Goal: Transaction & Acquisition: Purchase product/service

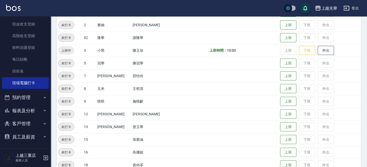
scroll to position [137, 0]
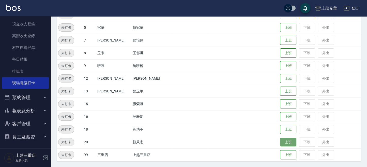
click at [285, 141] on button "上班" at bounding box center [288, 142] width 16 height 9
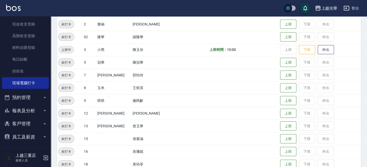
scroll to position [70, 0]
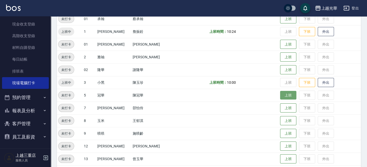
click at [285, 96] on button "上班" at bounding box center [288, 95] width 16 height 9
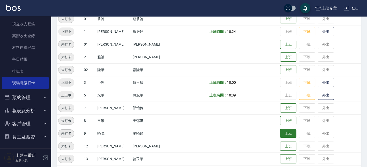
click at [284, 133] on button "上班" at bounding box center [288, 133] width 16 height 9
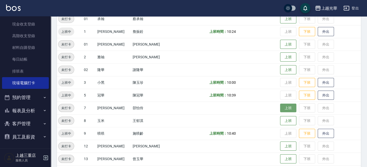
click at [283, 110] on button "上班" at bounding box center [288, 107] width 16 height 9
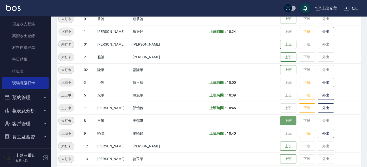
click at [283, 121] on button "上班" at bounding box center [288, 120] width 16 height 9
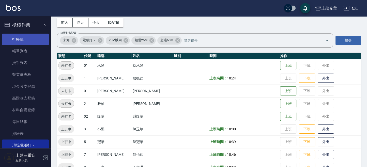
scroll to position [0, 0]
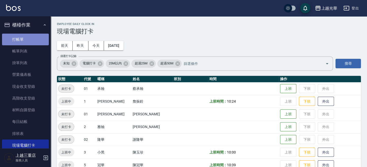
click at [39, 36] on link "打帳單" at bounding box center [25, 40] width 47 height 12
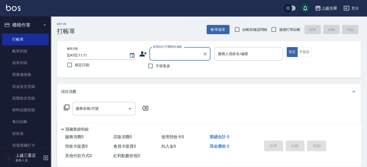
drag, startPoint x: 93, startPoint y: 103, endPoint x: 91, endPoint y: 109, distance: 5.7
click at [92, 104] on div "服務名稱/代號" at bounding box center [104, 108] width 64 height 13
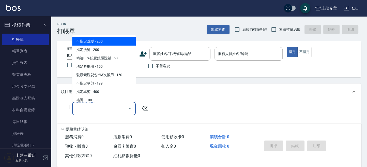
drag, startPoint x: 213, startPoint y: 110, endPoint x: 205, endPoint y: 113, distance: 8.7
click at [211, 111] on div "服務名稱/代號 服務名稱/代號" at bounding box center [209, 117] width 304 height 35
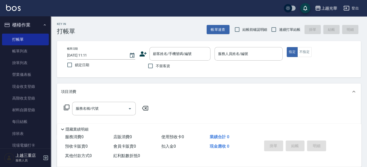
scroll to position [34, 0]
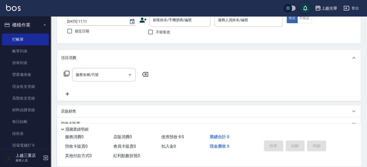
click at [88, 109] on div "店販銷售" at bounding box center [206, 111] width 290 height 5
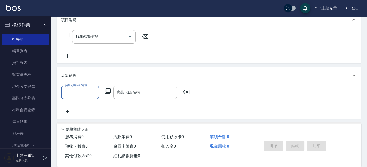
scroll to position [102, 0]
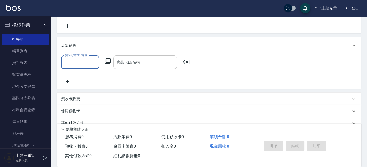
click at [122, 61] on div "商品代號/名稱 商品代號/名稱" at bounding box center [145, 61] width 64 height 13
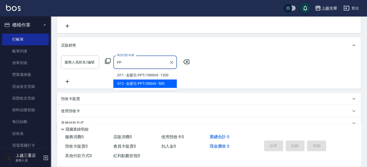
type input "PP"
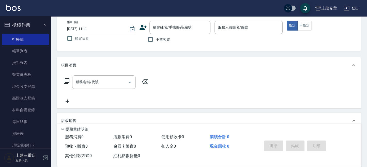
scroll to position [0, 0]
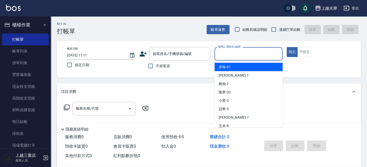
drag, startPoint x: 259, startPoint y: 53, endPoint x: 178, endPoint y: 73, distance: 83.5
click at [259, 53] on input "服務人員姓名/編號" at bounding box center [249, 53] width 64 height 9
type input "小[PERSON_NAME]-1"
type button "true"
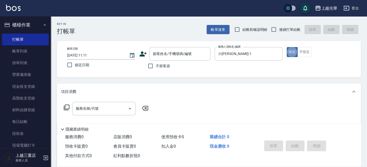
click at [157, 68] on span "不留客資" at bounding box center [163, 65] width 14 height 5
click at [156, 68] on input "不留客資" at bounding box center [150, 66] width 11 height 11
checkbox input "true"
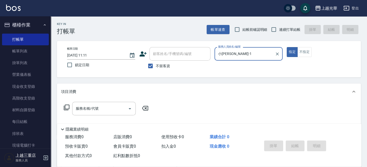
drag, startPoint x: 290, startPoint y: 29, endPoint x: 245, endPoint y: 54, distance: 51.2
click at [290, 29] on span "連續打單結帳" at bounding box center [289, 29] width 21 height 5
click at [279, 29] on input "連續打單結帳" at bounding box center [273, 29] width 11 height 11
checkbox input "true"
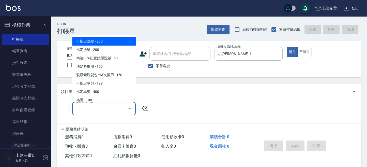
click at [104, 111] on input "服務名稱/代號" at bounding box center [99, 108] width 51 height 9
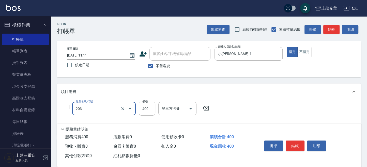
type input "指定單剪(203)"
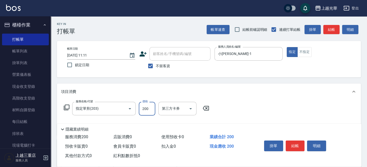
scroll to position [68, 0]
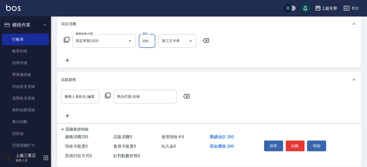
type input "200"
click at [69, 62] on icon at bounding box center [67, 60] width 13 height 6
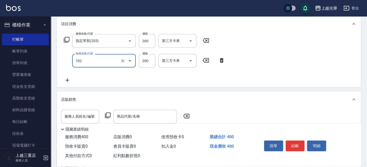
type input "指定洗髮(102)"
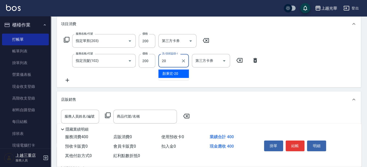
type input "[PERSON_NAME]-20"
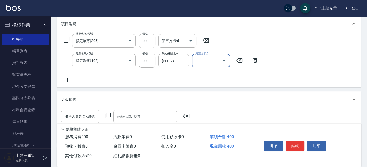
scroll to position [0, 0]
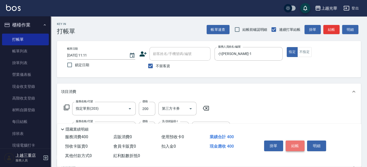
click at [296, 143] on button "結帳" at bounding box center [295, 145] width 19 height 11
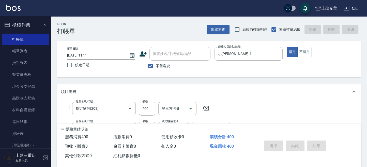
type input "[DATE] 11:33"
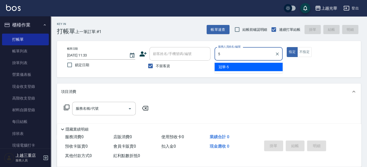
type input "冠華-5"
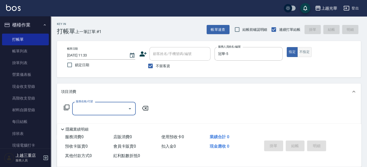
click at [305, 52] on button "不指定" at bounding box center [304, 52] width 14 height 10
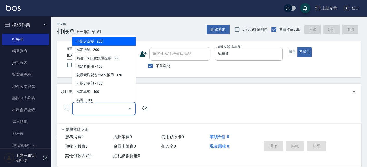
click at [88, 109] on input "服務名稱/代號" at bounding box center [99, 108] width 51 height 9
click at [290, 51] on button "指定" at bounding box center [292, 52] width 11 height 10
click at [105, 111] on input "服務名稱/代號" at bounding box center [99, 108] width 51 height 9
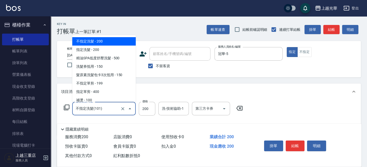
drag, startPoint x: 108, startPoint y: 108, endPoint x: 113, endPoint y: 108, distance: 5.4
click at [107, 109] on input "不指定洗髮(101)" at bounding box center [96, 108] width 45 height 9
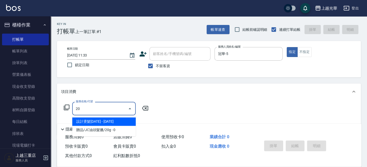
type input "2"
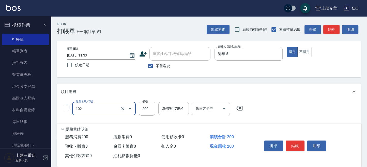
type input "指定洗髮(102)"
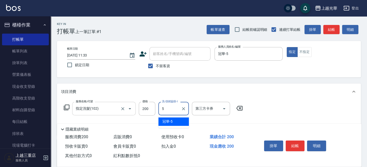
type input "冠華-5"
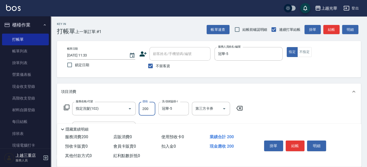
click at [150, 107] on input "200" at bounding box center [147, 109] width 17 height 14
type input "250"
click at [329, 27] on button "結帳" at bounding box center [331, 29] width 16 height 9
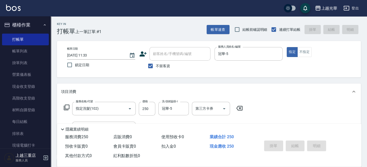
type input "[DATE] 11:44"
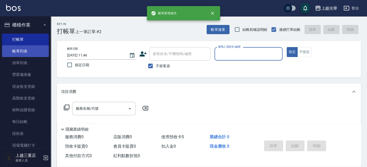
click at [37, 55] on link "帳單列表" at bounding box center [25, 51] width 47 height 12
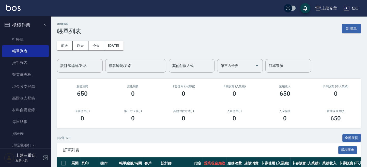
click at [77, 61] on div "設計師編號/姓名 設計師編號/姓名" at bounding box center [80, 65] width 46 height 13
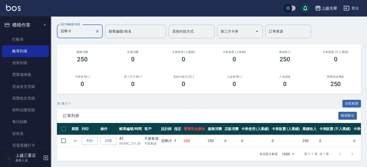
scroll to position [39, 0]
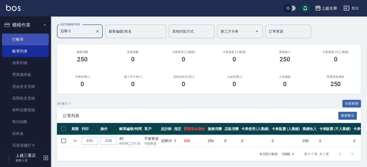
type input "冠華-5"
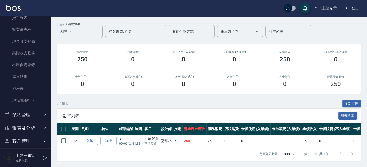
scroll to position [63, 0]
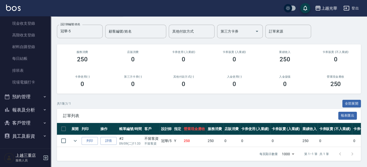
click at [21, 123] on button "客戶管理" at bounding box center [25, 122] width 47 height 13
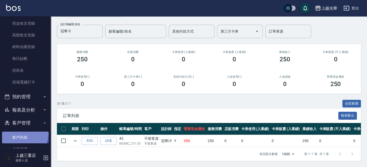
click at [21, 133] on link "客戶列表" at bounding box center [25, 137] width 47 height 12
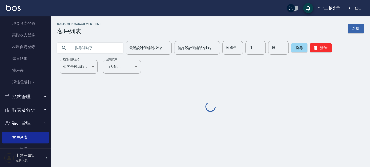
drag, startPoint x: 96, startPoint y: 50, endPoint x: 95, endPoint y: 52, distance: 2.6
click at [96, 51] on input "text" at bounding box center [95, 48] width 48 height 14
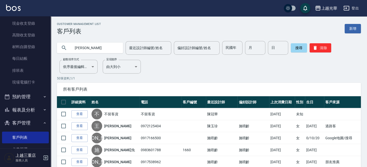
type input "[PERSON_NAME]"
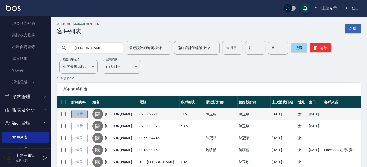
click at [82, 113] on link "查看" at bounding box center [79, 114] width 16 height 8
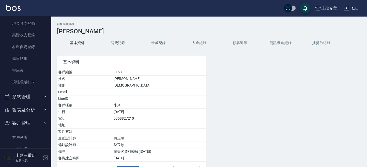
click at [122, 43] on button "消費記錄" at bounding box center [118, 43] width 41 height 12
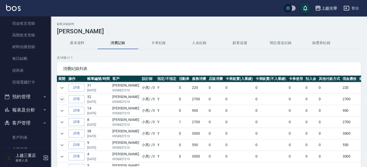
click at [66, 97] on button "expand row" at bounding box center [62, 99] width 8 height 8
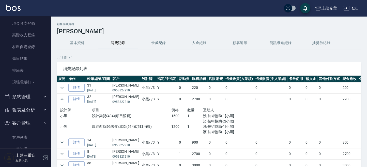
click at [79, 46] on button "基本資料" at bounding box center [77, 43] width 41 height 12
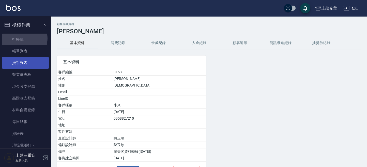
click at [22, 38] on link "打帳單" at bounding box center [25, 40] width 47 height 12
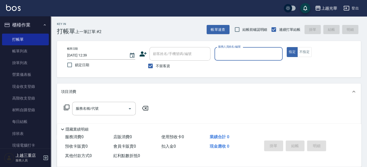
drag, startPoint x: 168, startPoint y: 64, endPoint x: 167, endPoint y: 56, distance: 7.4
click at [168, 63] on span "不留客資" at bounding box center [163, 65] width 14 height 5
click at [156, 63] on input "不留客資" at bounding box center [150, 66] width 11 height 11
checkbox input "false"
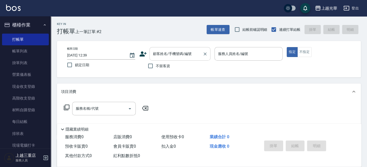
click at [167, 52] on input "顧客姓名/手機號碼/編號" at bounding box center [176, 53] width 49 height 9
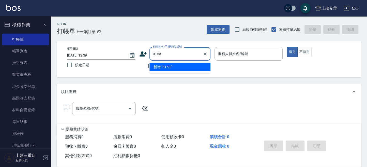
type input "3153"
click at [287, 47] on button "指定" at bounding box center [292, 52] width 11 height 10
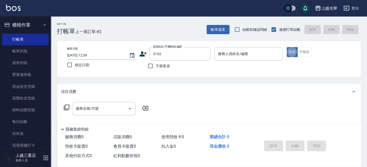
type button "true"
type input "[PERSON_NAME]/0958827210/3153"
type input "小黑-3"
click at [69, 108] on icon at bounding box center [67, 107] width 6 height 6
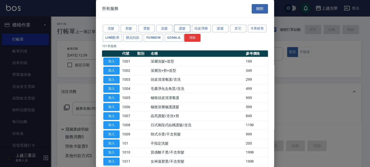
click at [185, 28] on button "護髮" at bounding box center [182, 29] width 16 height 8
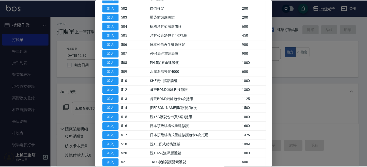
scroll to position [102, 0]
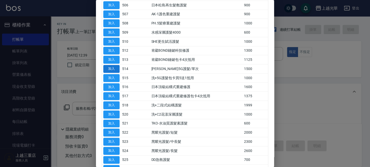
click at [117, 69] on button "加入" at bounding box center [111, 69] width 16 height 8
type input "歐納西斯5G護髮/單次(514)"
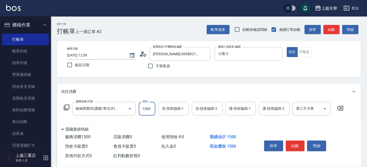
click at [150, 107] on input "1500" at bounding box center [147, 109] width 17 height 14
type input "1200"
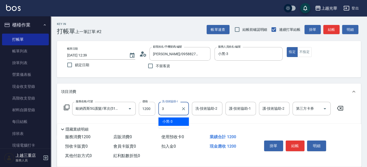
type input "小黑-3"
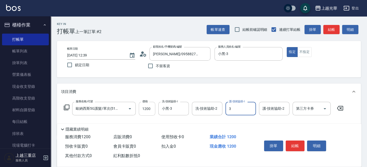
type input "小黑-3"
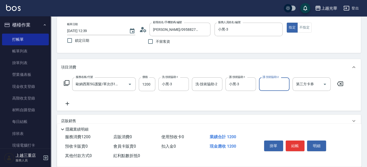
scroll to position [34, 0]
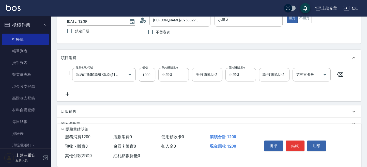
click at [64, 94] on icon at bounding box center [67, 94] width 13 height 6
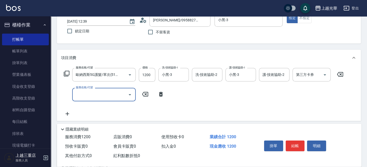
scroll to position [0, 0]
type input "設計染髮(404)"
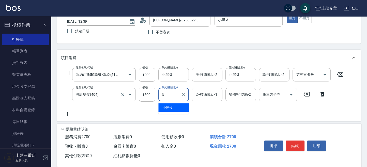
type input "小黑-3"
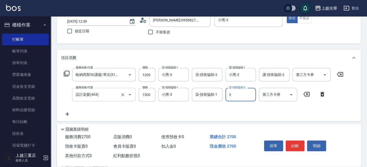
type input "小黑-3"
click at [292, 147] on button "結帳" at bounding box center [295, 145] width 19 height 11
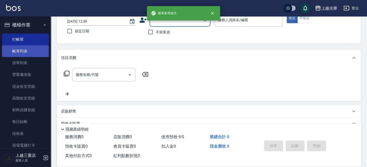
click at [21, 46] on link "帳單列表" at bounding box center [25, 51] width 47 height 12
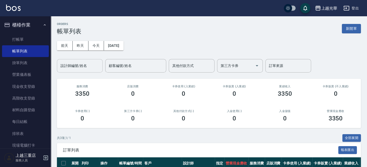
click at [98, 64] on input "設計師編號/姓名" at bounding box center [79, 65] width 41 height 9
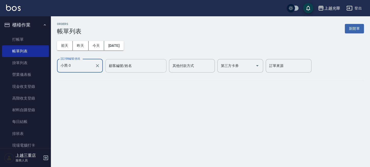
type input "小黑-3"
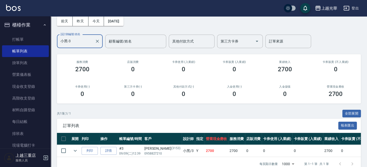
scroll to position [34, 0]
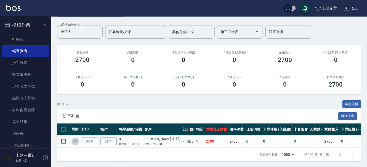
click at [75, 140] on icon "expand row" at bounding box center [75, 141] width 6 height 6
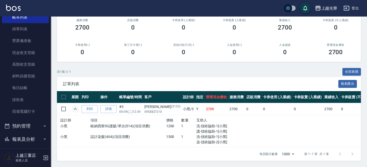
click at [14, 126] on button "預約管理" at bounding box center [25, 125] width 47 height 13
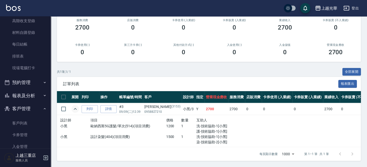
scroll to position [102, 0]
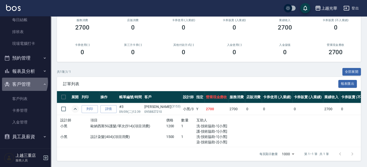
click at [22, 82] on button "客戶管理" at bounding box center [25, 84] width 47 height 13
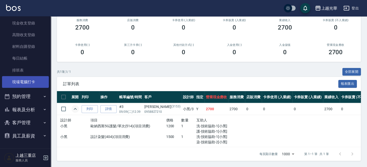
scroll to position [63, 0]
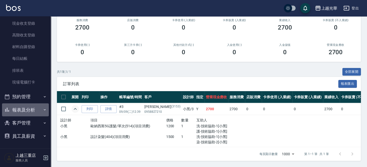
click at [26, 112] on button "報表及分析" at bounding box center [25, 109] width 47 height 13
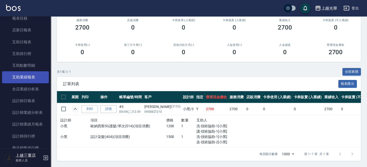
scroll to position [199, 0]
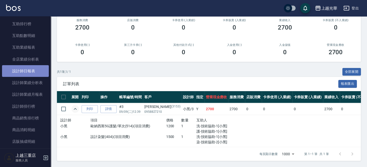
click at [28, 73] on link "設計師日報表" at bounding box center [25, 71] width 47 height 12
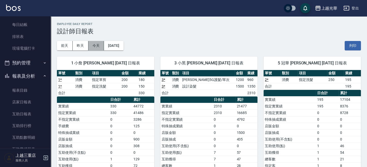
click at [95, 44] on button "今天" at bounding box center [96, 45] width 16 height 9
click at [65, 44] on button "前天" at bounding box center [65, 45] width 16 height 9
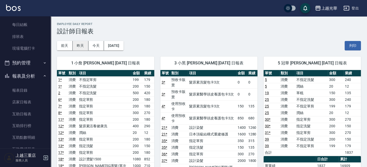
click at [80, 44] on button "昨天" at bounding box center [81, 45] width 16 height 9
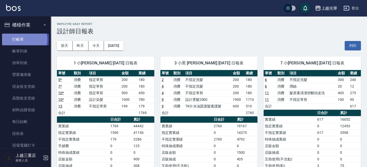
click at [23, 39] on link "打帳單" at bounding box center [25, 40] width 47 height 12
